Goal: Book appointment/travel/reservation

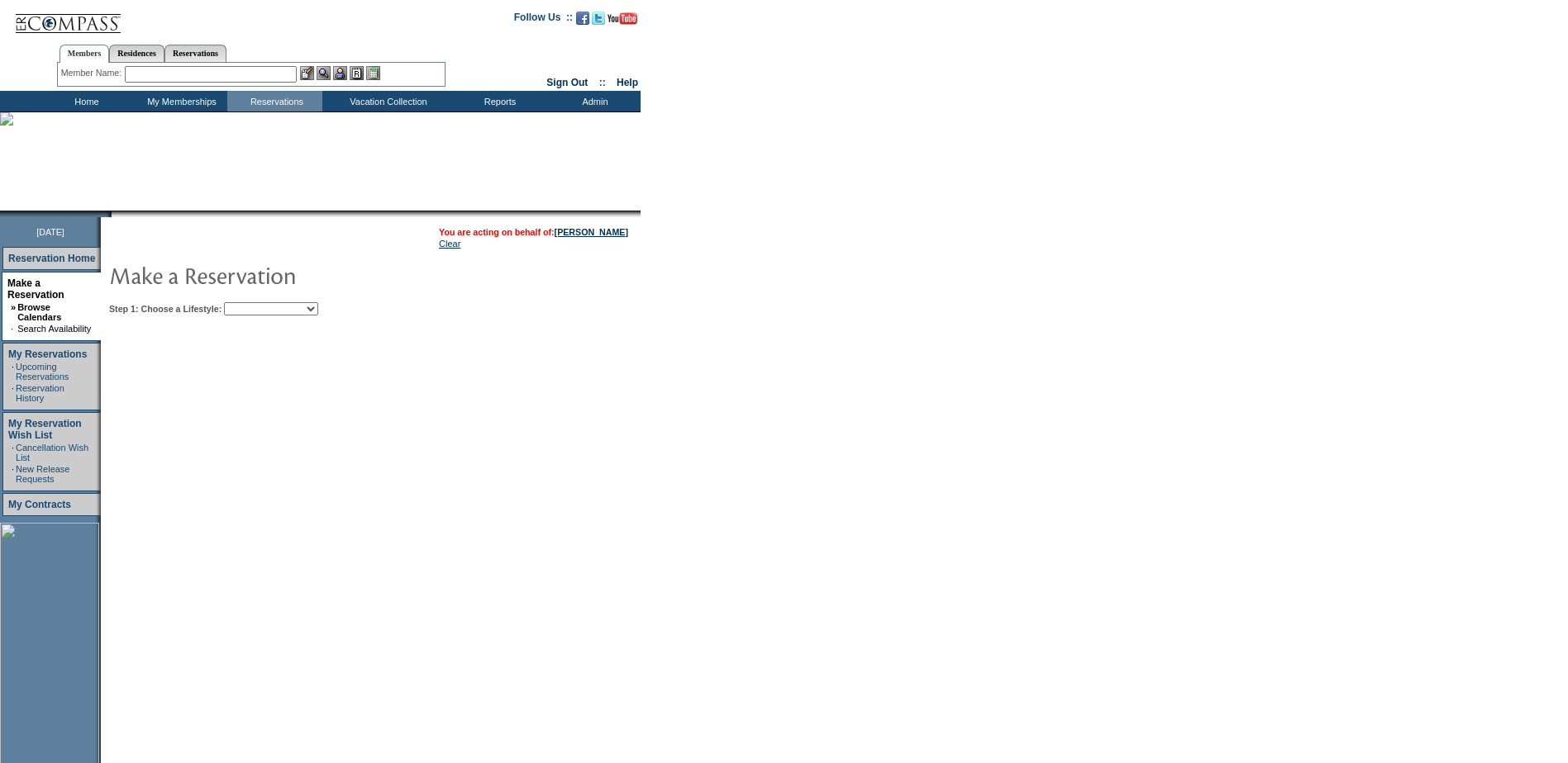
click at [261, 306] on select "My Favorites Beach Leisure Metropolitan Mountain OIAL for Adventure OIAL for Co…" at bounding box center [271, 309] width 94 height 13
select select "Beach"
click at [252, 304] on select "My Favorites Beach Leisure Metropolitan Mountain OIAL for Adventure OIAL for Co…" at bounding box center [271, 309] width 94 height 13
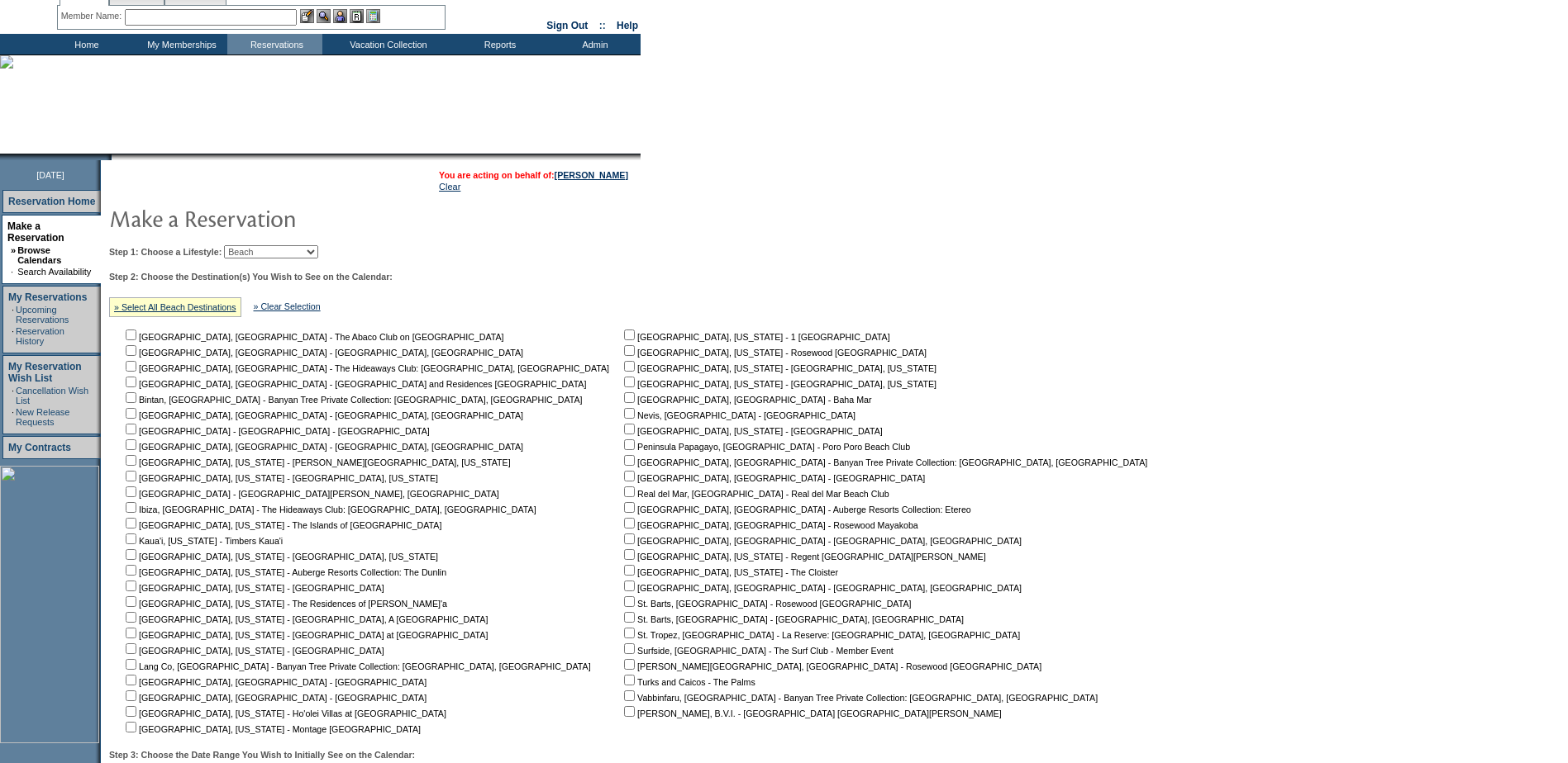
scroll to position [239, 0]
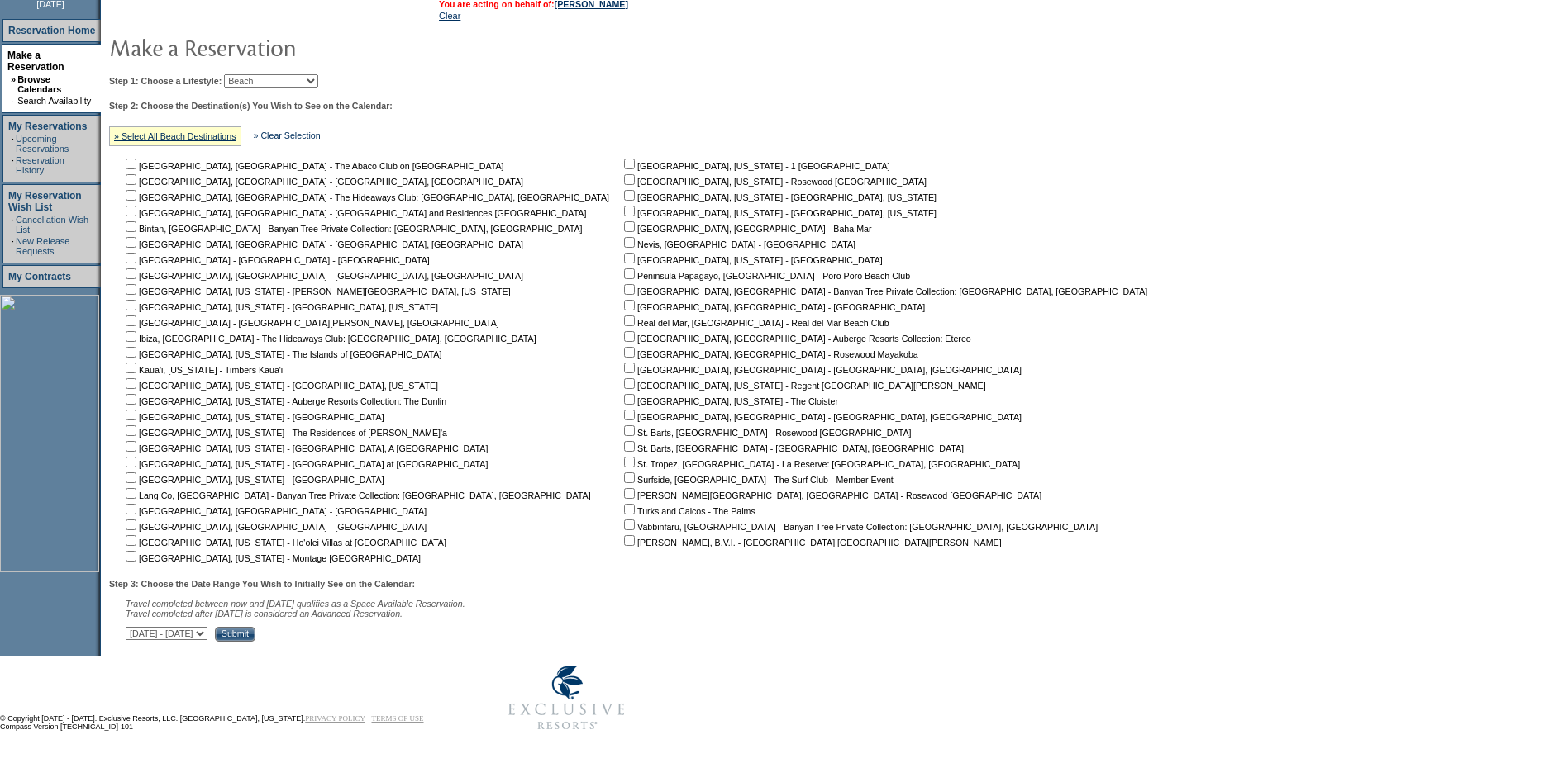
click at [136, 538] on input "checkbox" at bounding box center [131, 541] width 11 height 11
checkbox input "true"
click at [255, 632] on input "Submit" at bounding box center [235, 634] width 40 height 15
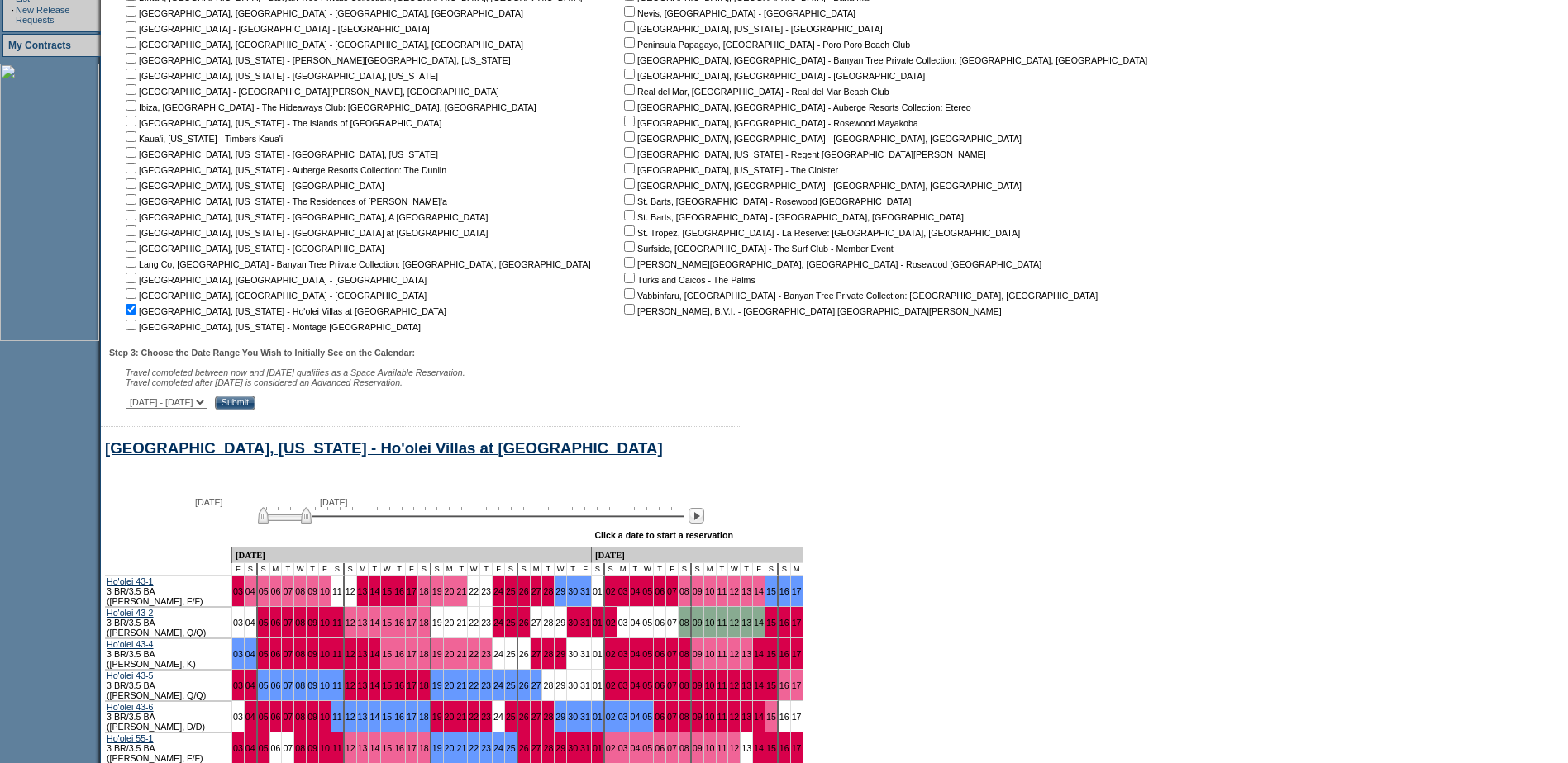
scroll to position [618, 0]
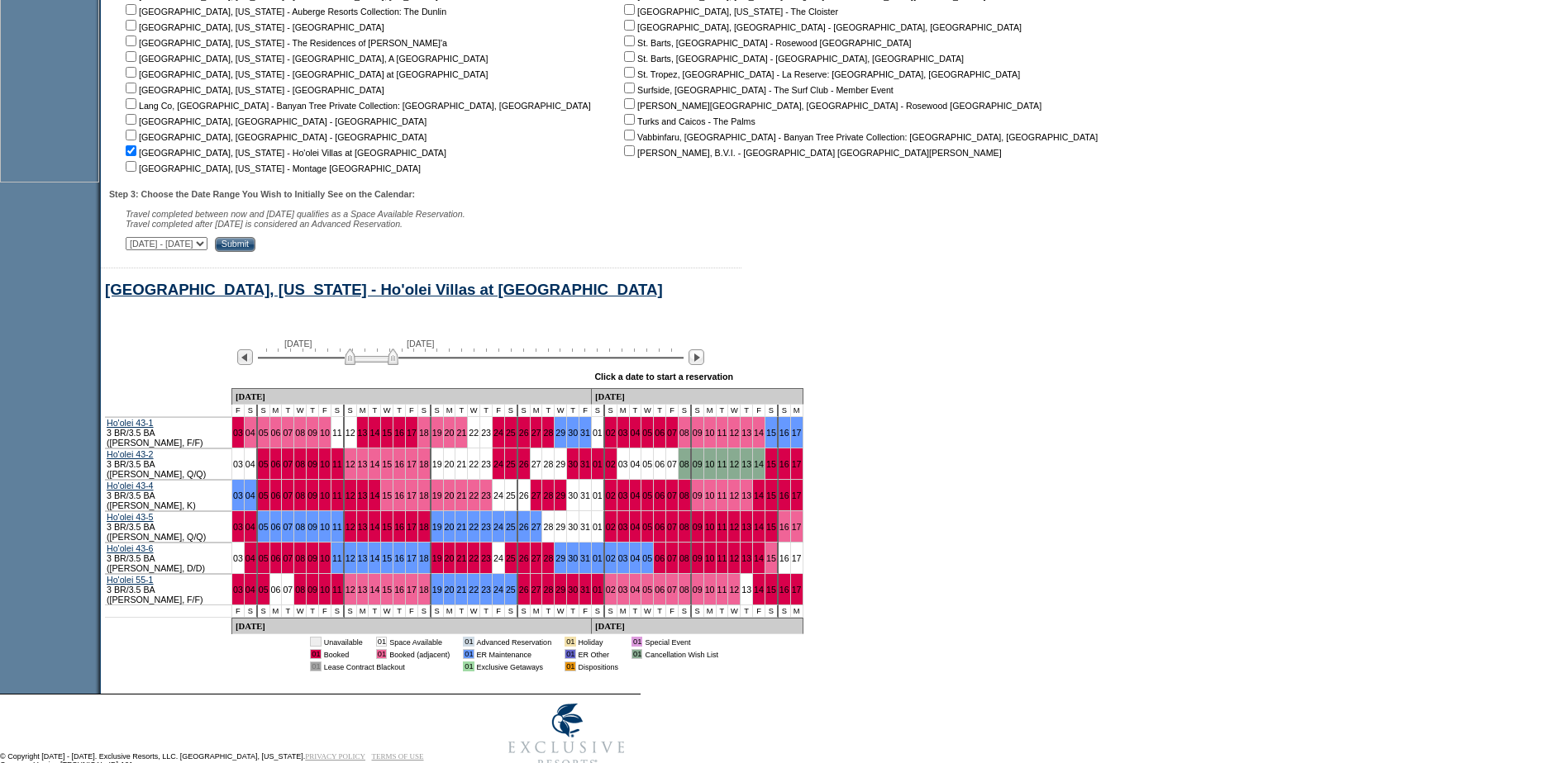
drag, startPoint x: 300, startPoint y: 374, endPoint x: 387, endPoint y: 379, distance: 87.1
click at [387, 365] on img at bounding box center [372, 356] width 54 height 16
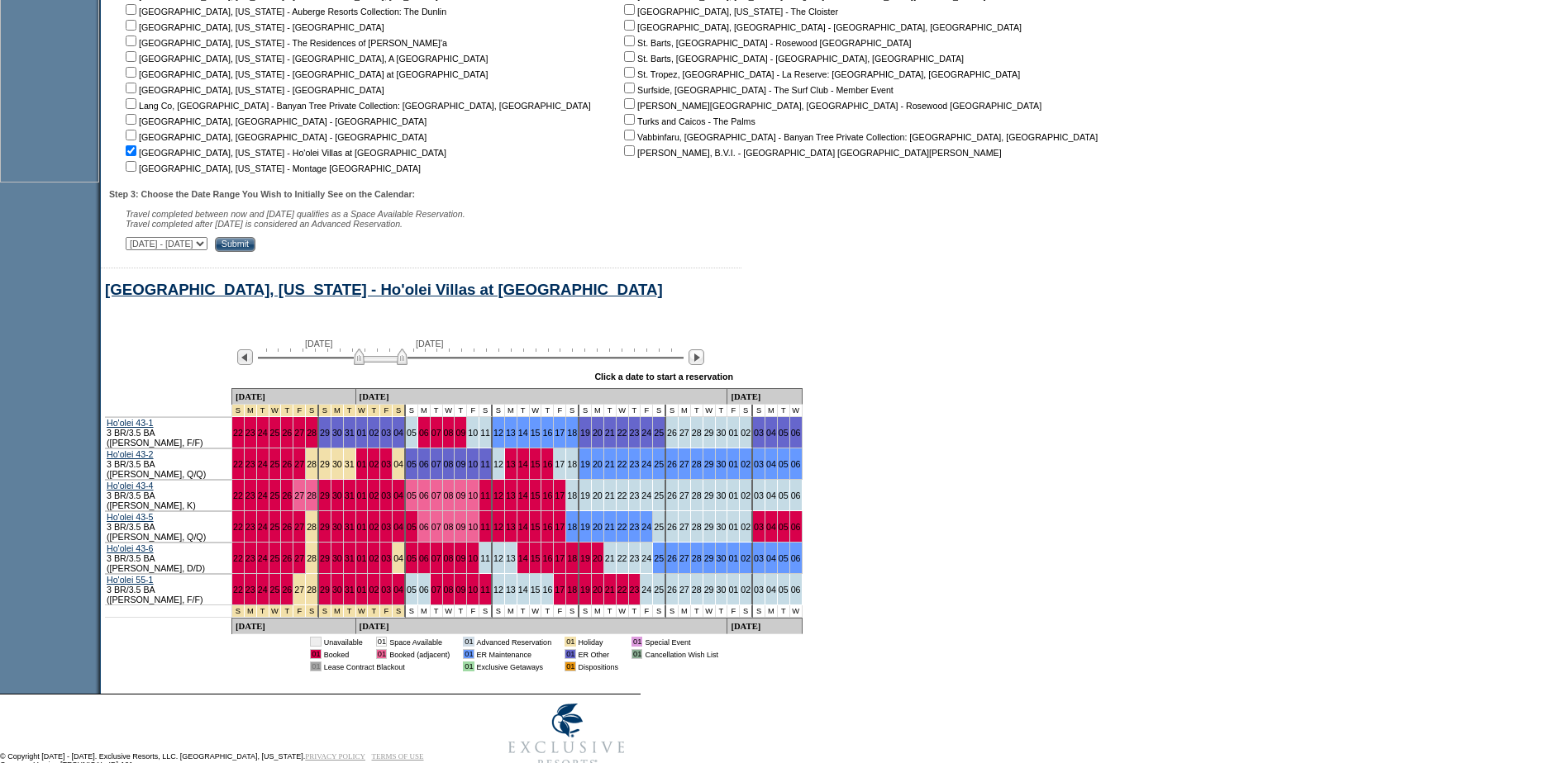
drag, startPoint x: 400, startPoint y: 375, endPoint x: 410, endPoint y: 373, distance: 10.2
click at [408, 365] on img at bounding box center [381, 356] width 54 height 16
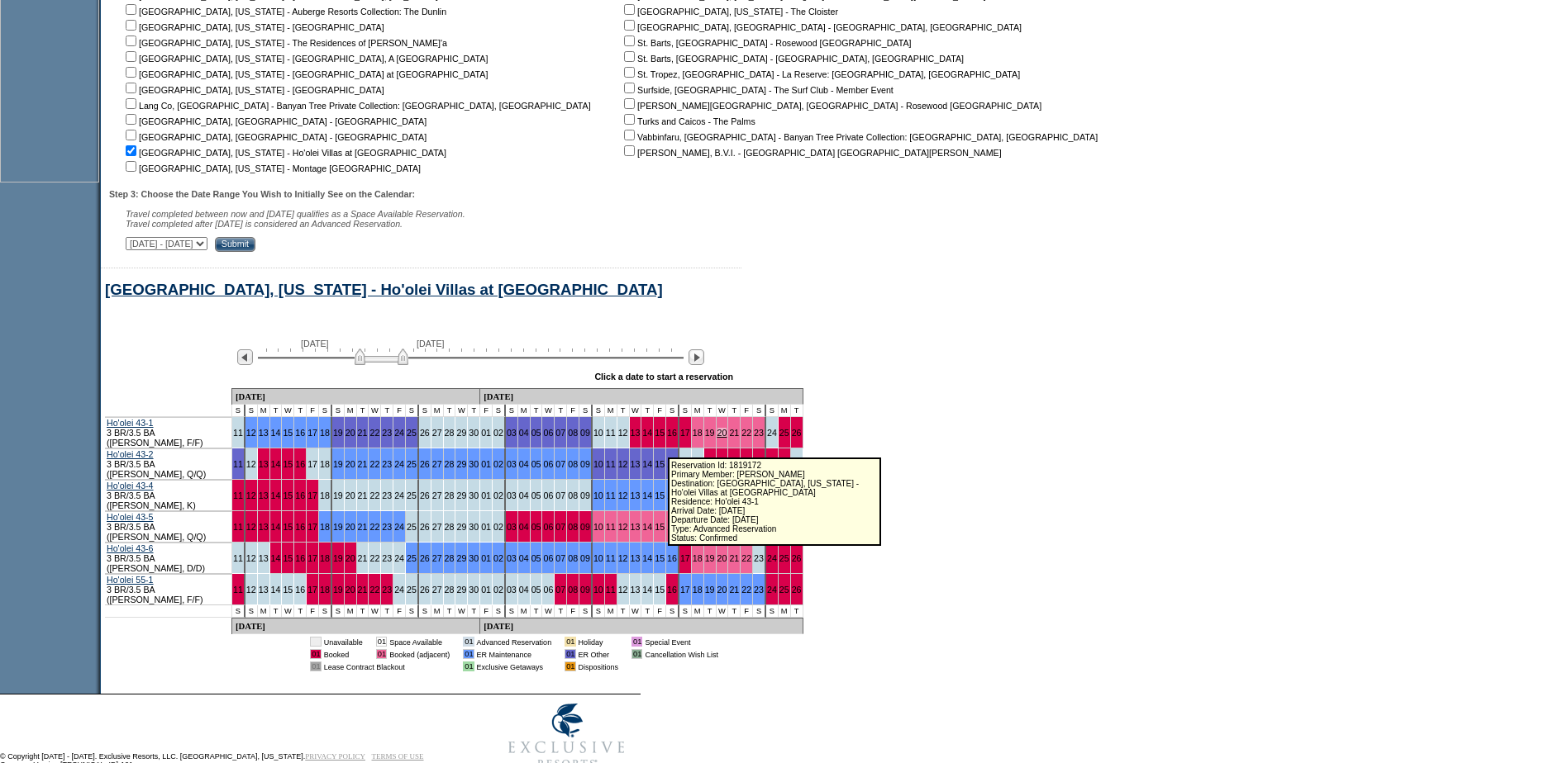
click at [718, 438] on link "20" at bounding box center [722, 433] width 10 height 10
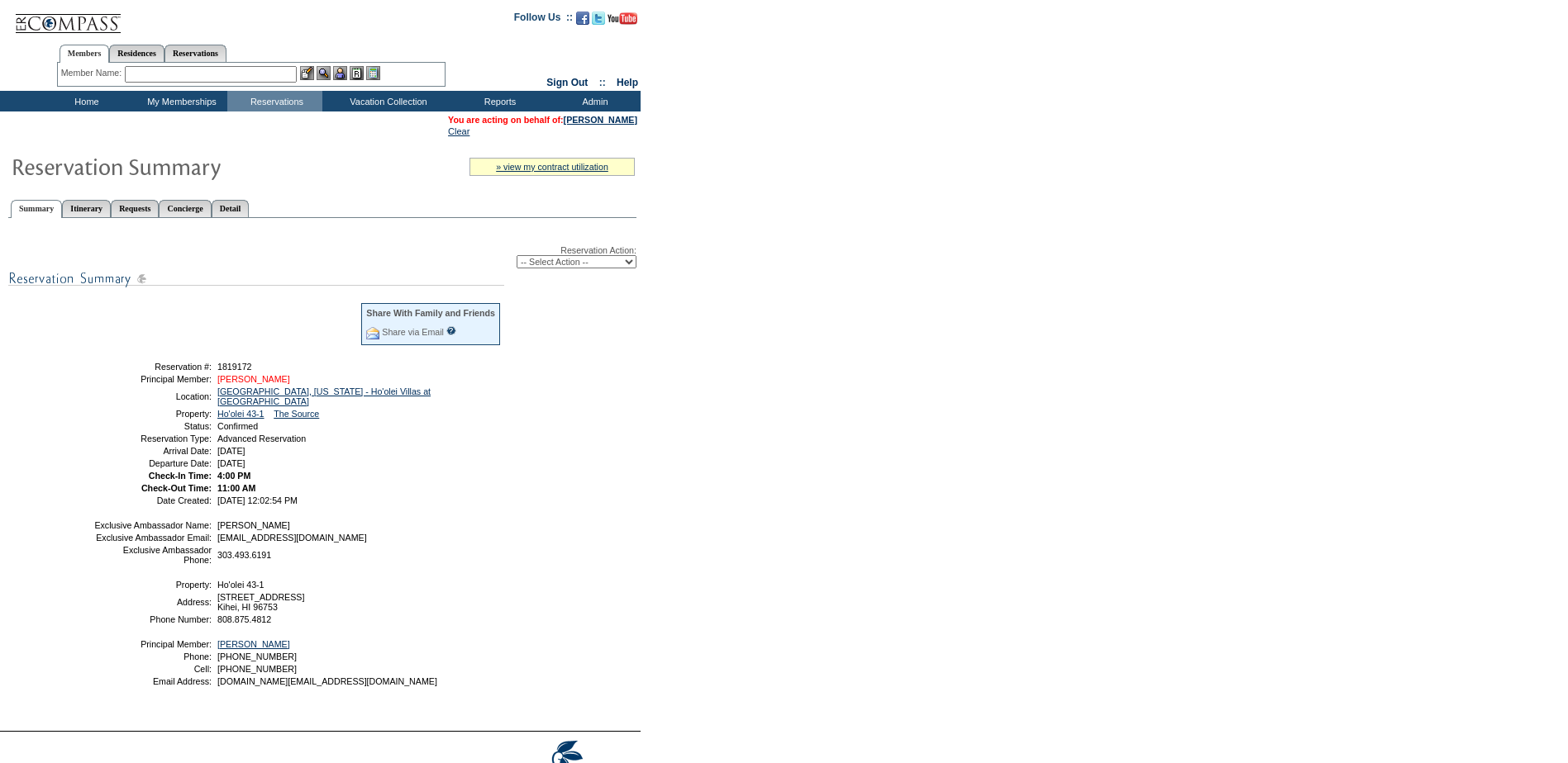
click at [251, 383] on link "Case, Steve" at bounding box center [254, 379] width 73 height 10
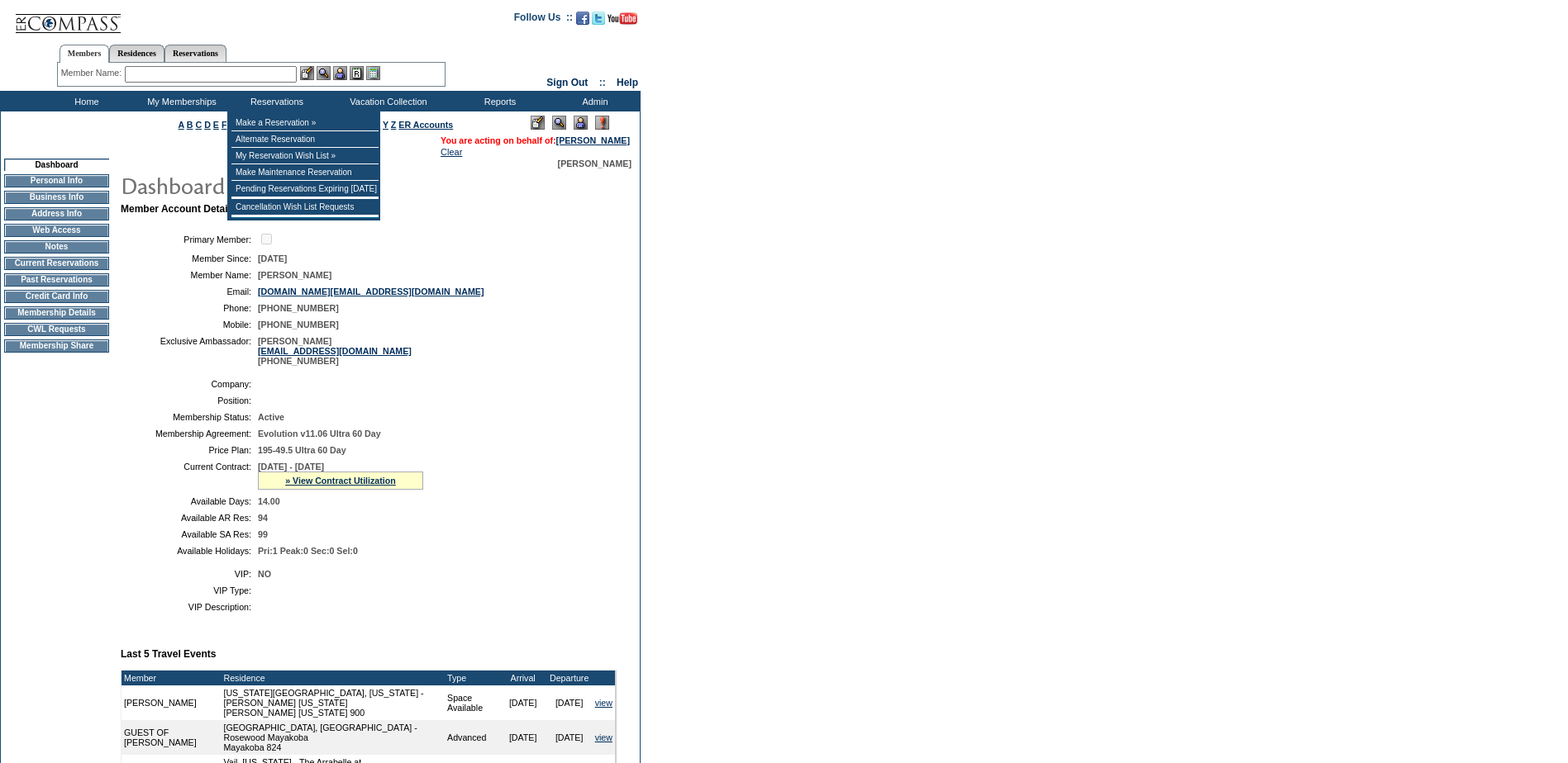
click at [229, 76] on input "text" at bounding box center [211, 74] width 172 height 16
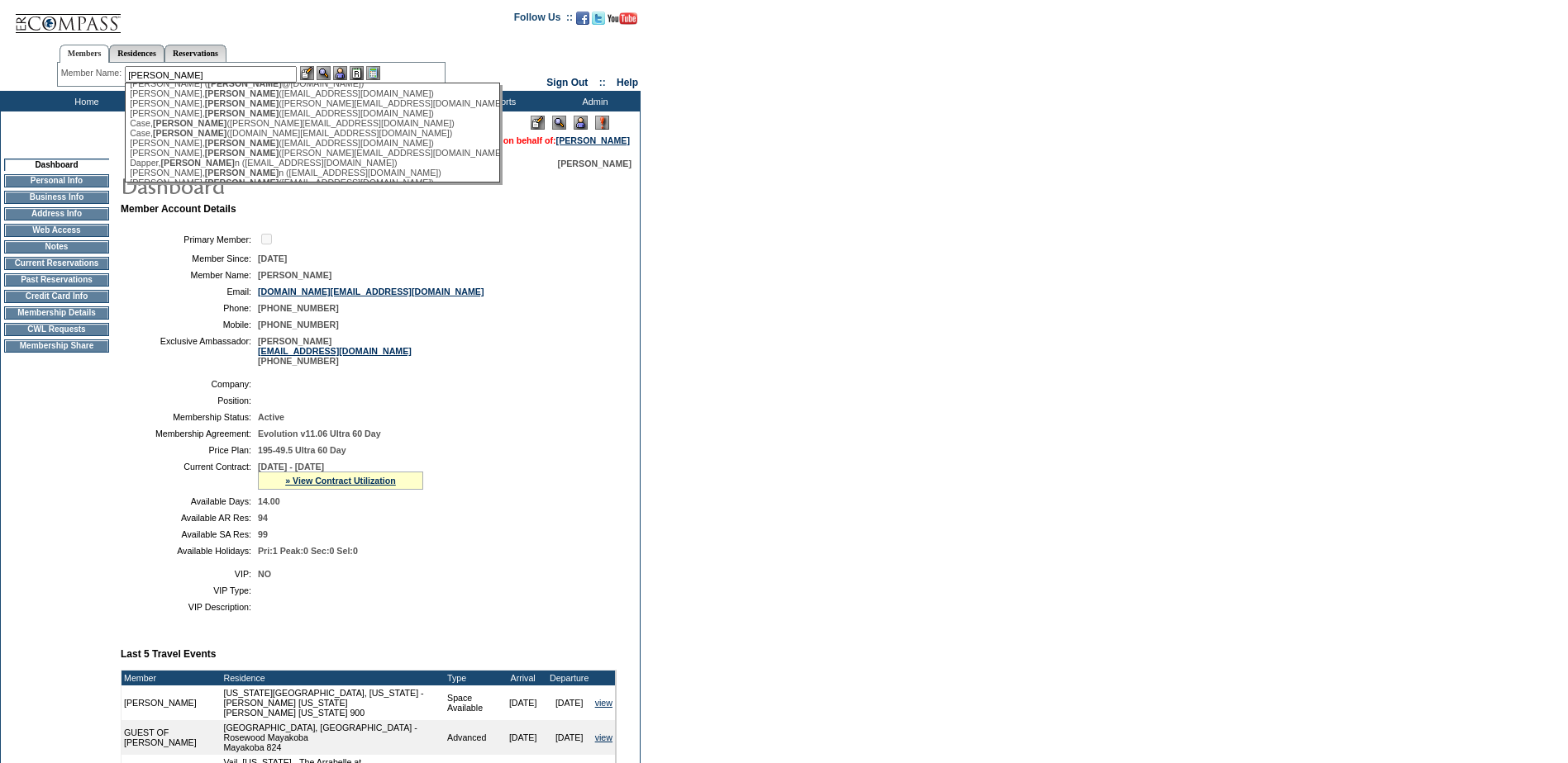
scroll to position [165, 0]
click at [290, 140] on div "Case, Steve (Steve.case@bournefg.com)" at bounding box center [312, 134] width 364 height 10
type input "Case, Steve (Steve.case@bournefg.com)"
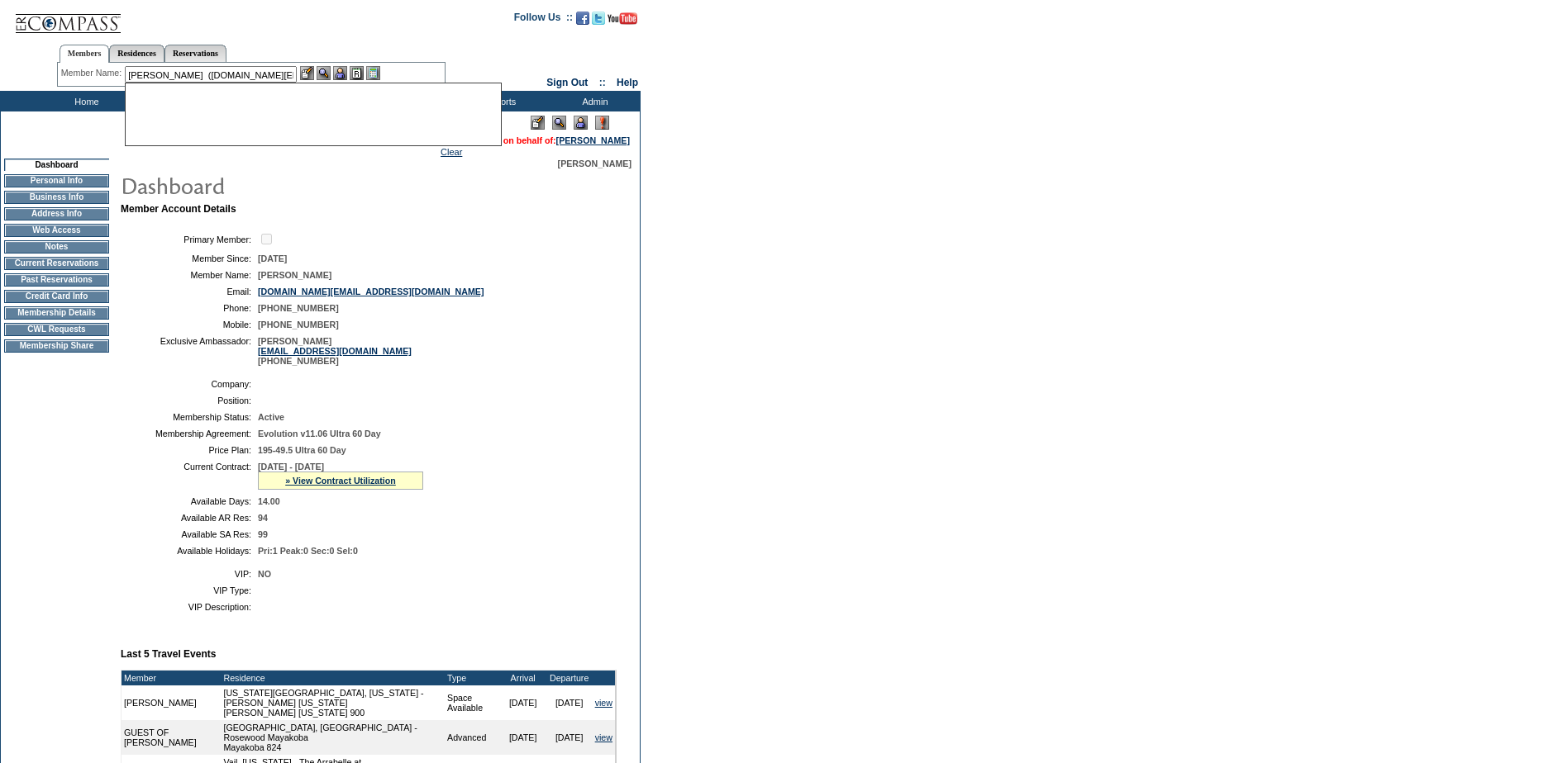
scroll to position [0, 0]
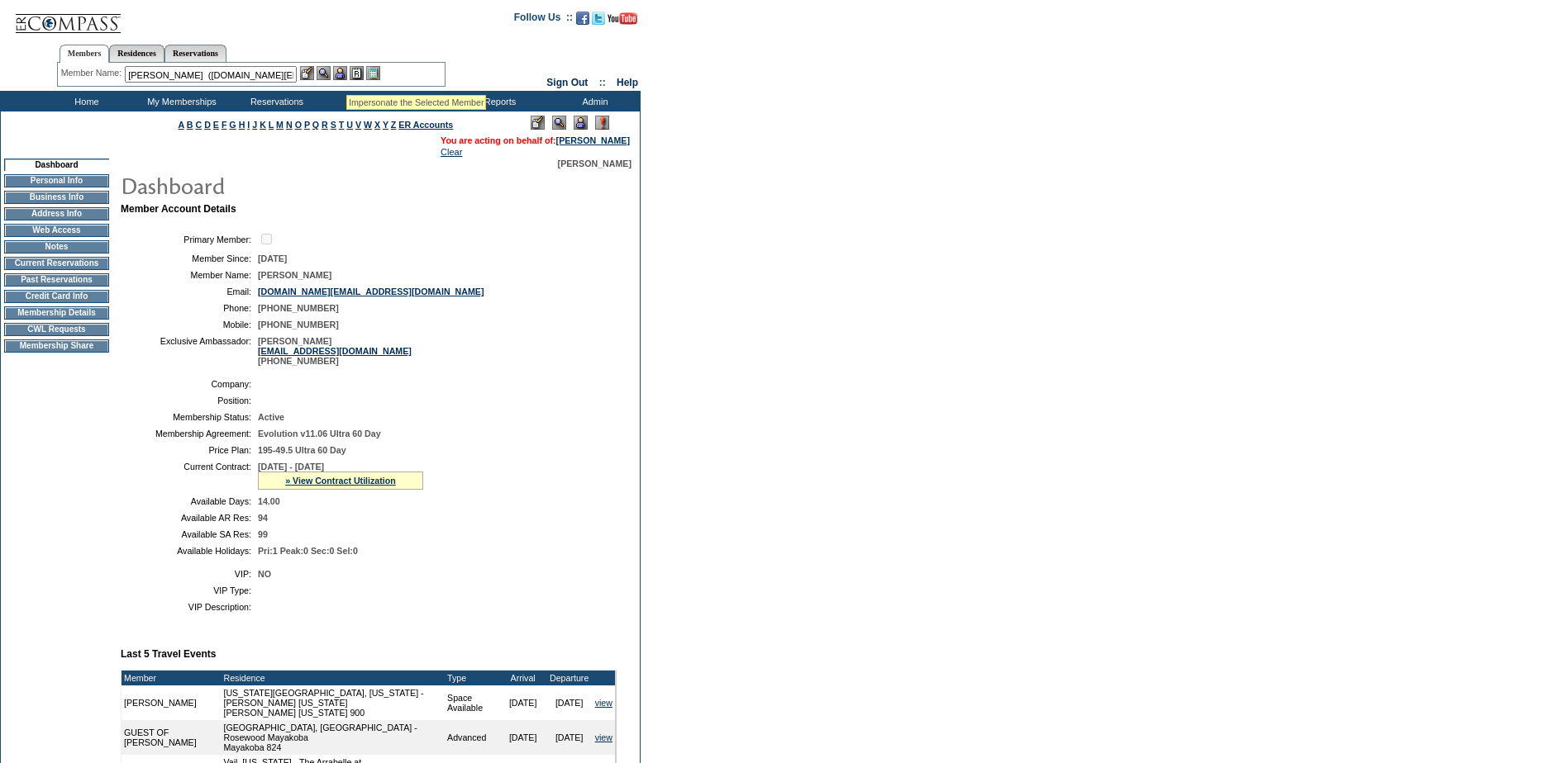
click at [347, 73] on img at bounding box center [340, 73] width 14 height 14
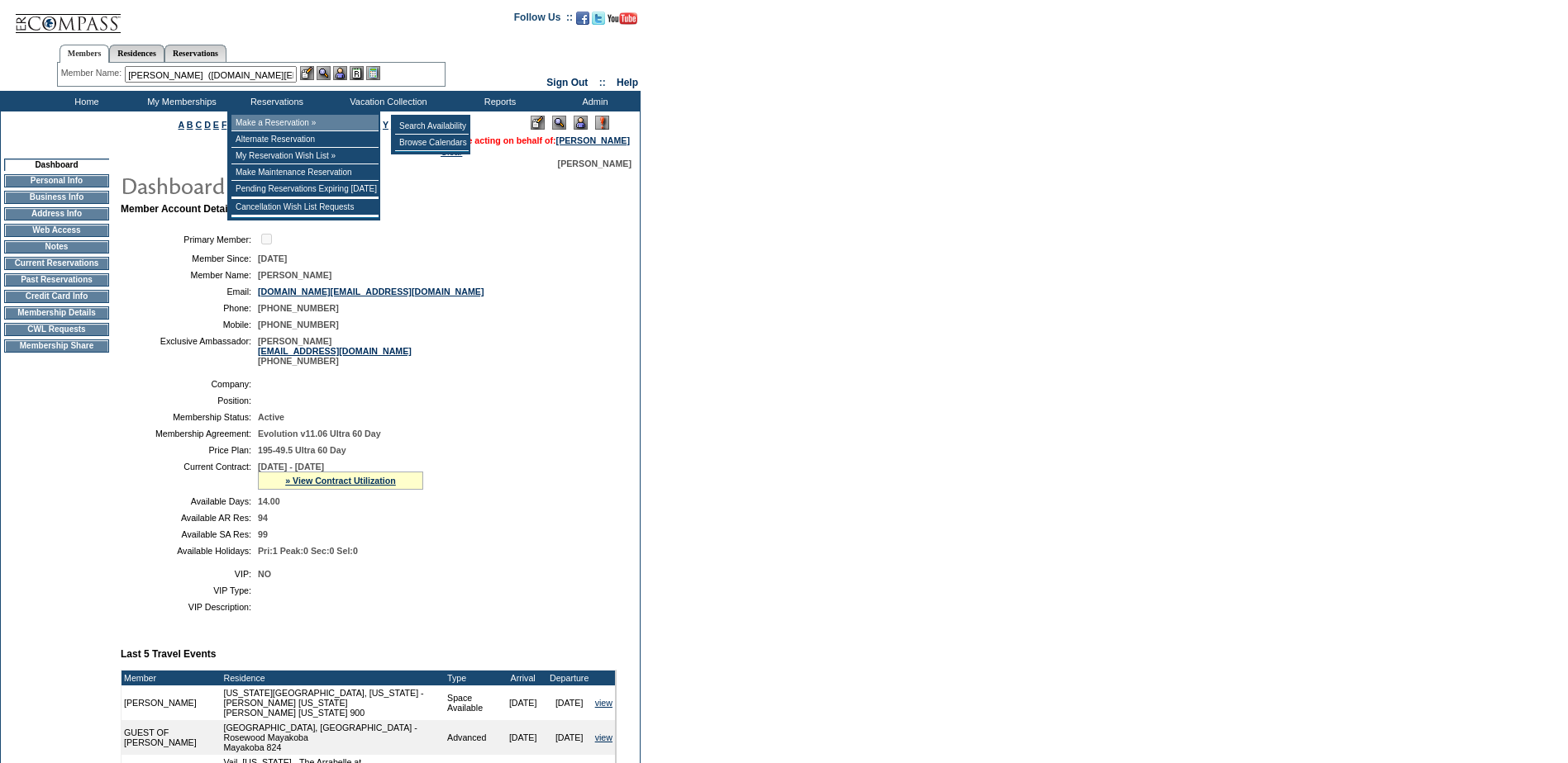
click at [309, 123] on td "Make a Reservation »" at bounding box center [305, 123] width 147 height 16
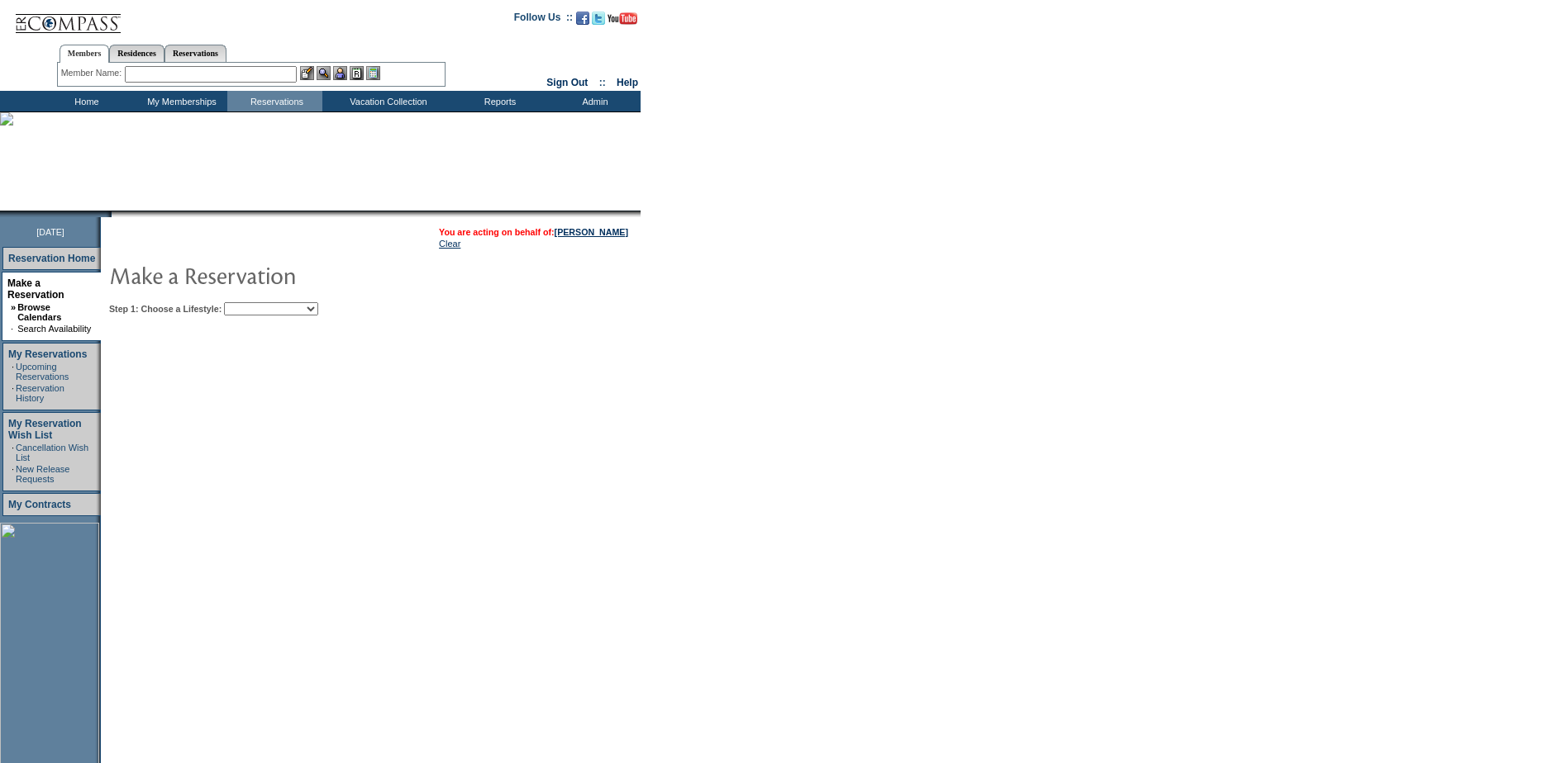
drag, startPoint x: 306, startPoint y: 306, endPoint x: 305, endPoint y: 321, distance: 15.0
click at [306, 306] on select "Beach Leisure Metropolitan Mountain OIAL for Adventure OIAL for Couples OIAL fo…" at bounding box center [271, 309] width 94 height 13
select select "Beach"
click at [252, 304] on select "Beach Leisure Metropolitan Mountain OIAL for Adventure OIAL for Couples OIAL fo…" at bounding box center [271, 309] width 94 height 13
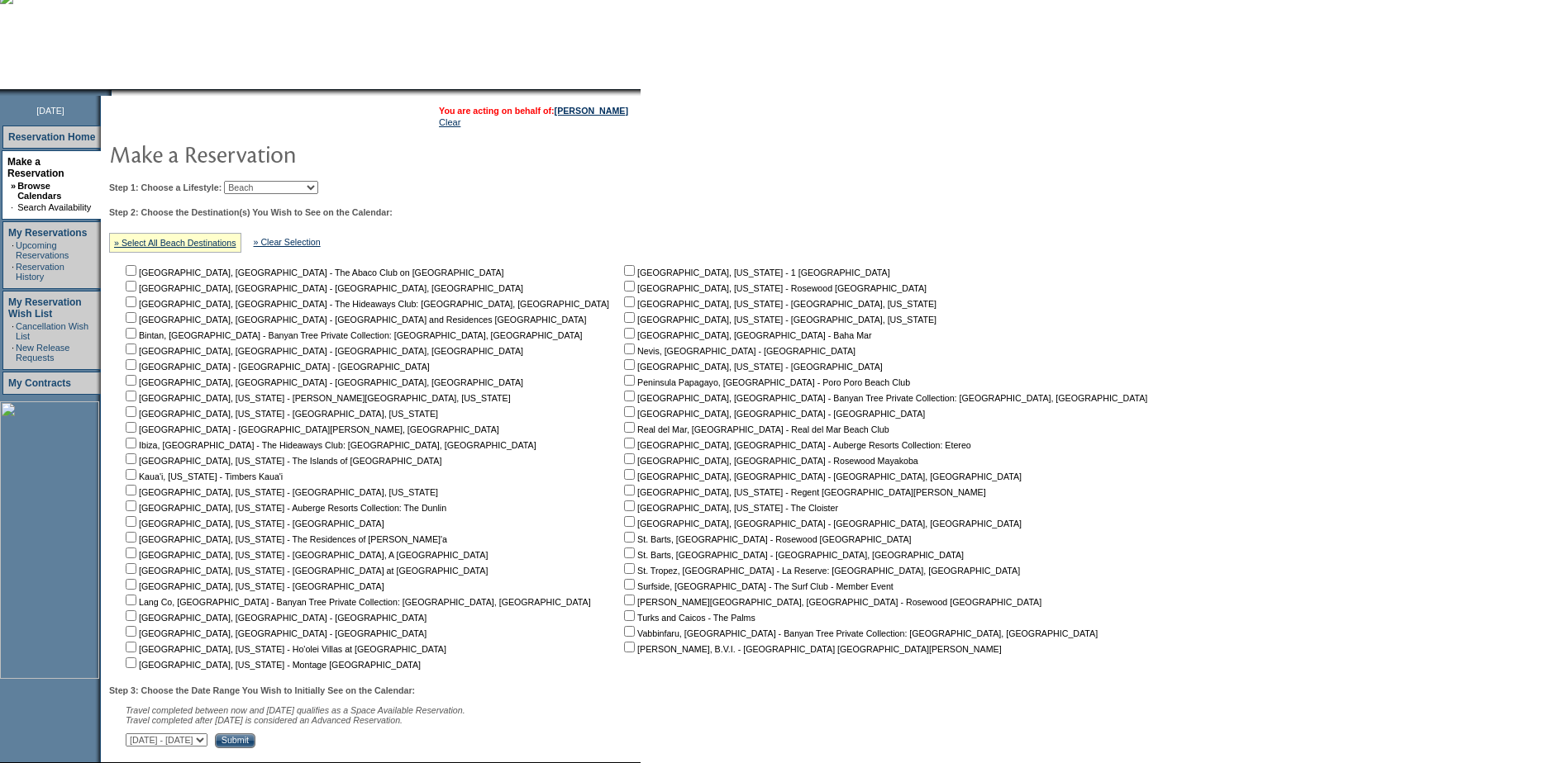
scroll to position [239, 0]
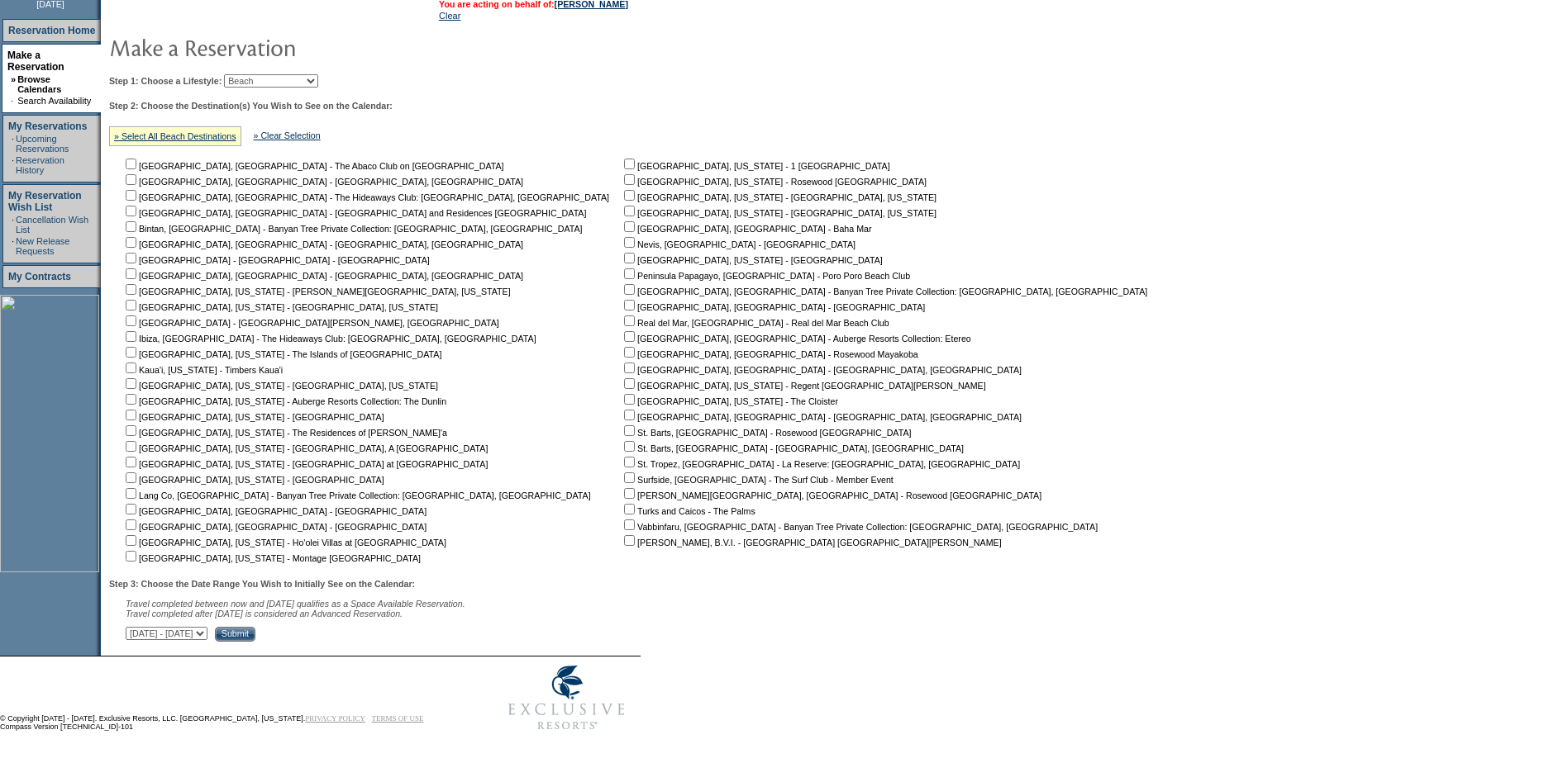
click at [136, 537] on input "checkbox" at bounding box center [131, 541] width 11 height 11
checkbox input "true"
click at [193, 635] on select "[DATE] - [DATE] [DATE] - [DATE] [DATE] - [DATE] [DATE] - [DATE] [DATE] - [DATE]…" at bounding box center [166, 633] width 82 height 13
select select "[DATE]|[DATE]"
click at [134, 627] on select "[DATE] - [DATE] [DATE] - [DATE] [DATE] - [DATE] [DATE] - [DATE] [DATE] - [DATE]…" at bounding box center [166, 633] width 82 height 13
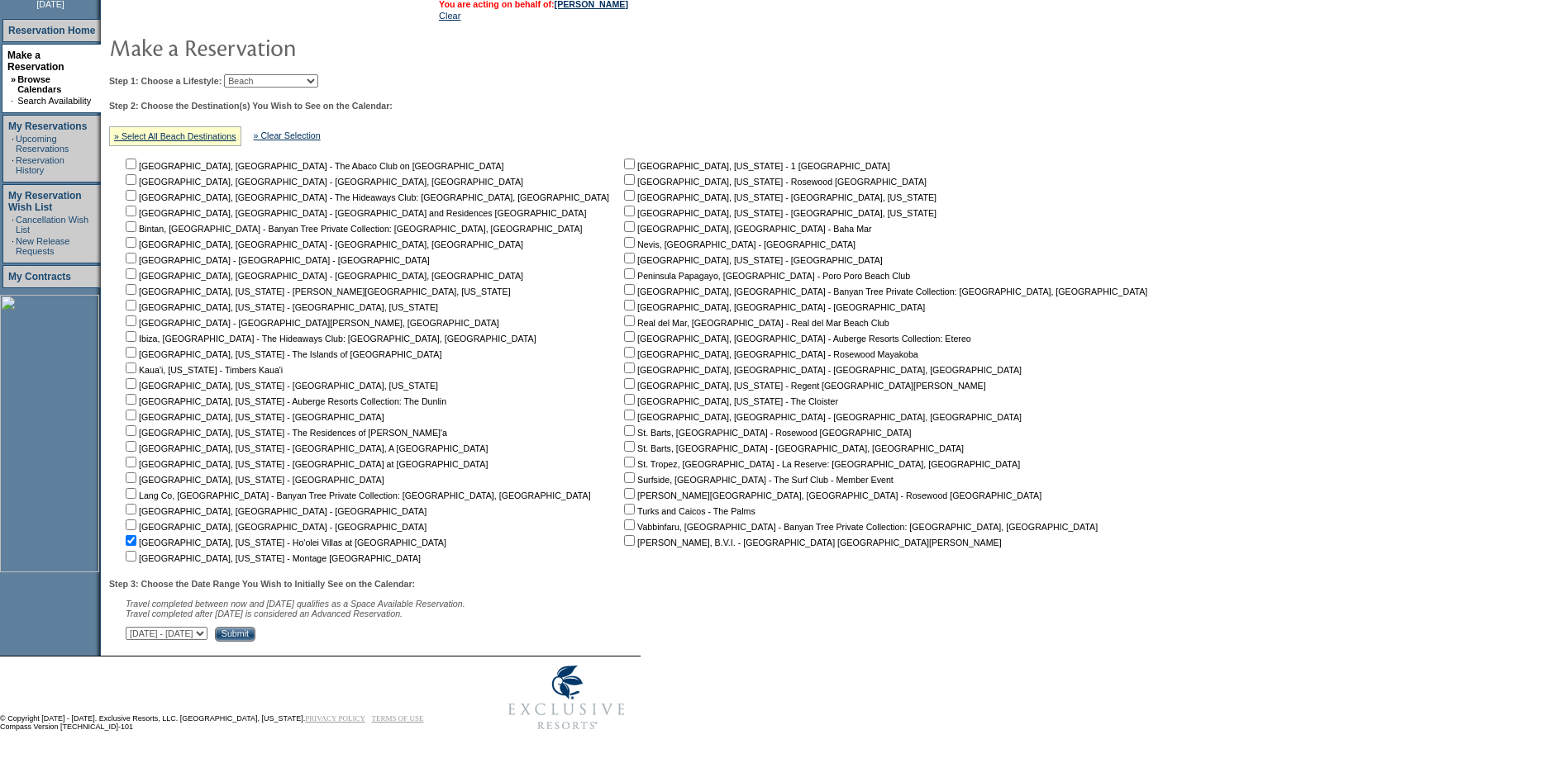
click at [255, 634] on input "Submit" at bounding box center [235, 634] width 40 height 15
